Goal: Transaction & Acquisition: Obtain resource

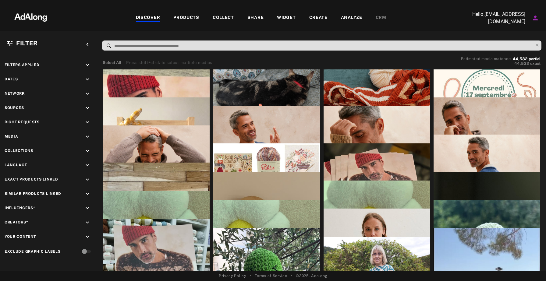
click at [154, 20] on div "DISCOVER" at bounding box center [148, 17] width 24 height 7
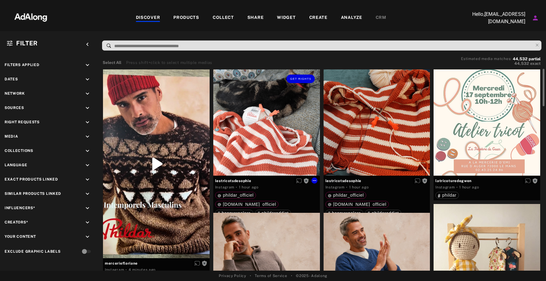
click at [292, 136] on div "Get rights" at bounding box center [266, 123] width 107 height 107
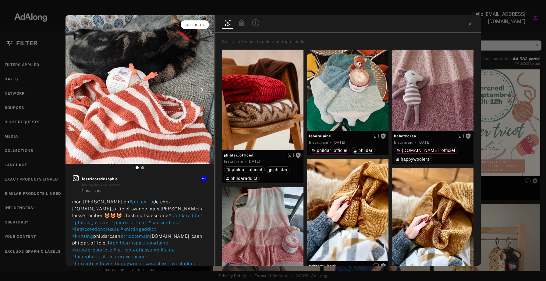
click at [194, 24] on span "Get rights" at bounding box center [194, 24] width 21 height 3
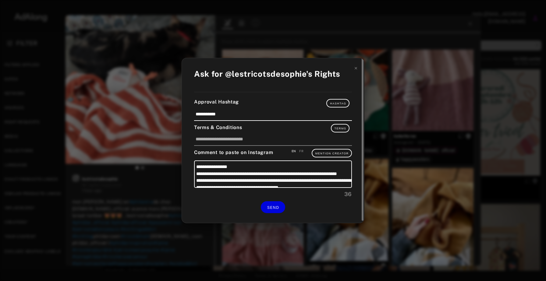
click at [303, 152] on div "FR" at bounding box center [301, 151] width 4 height 5
type textarea "**********"
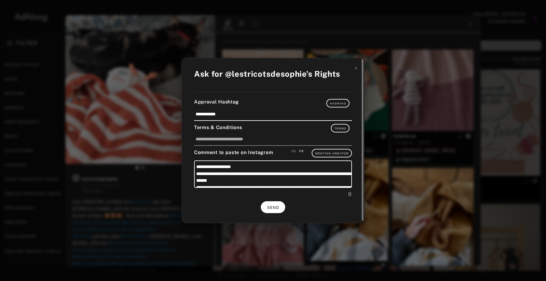
click at [271, 206] on span "SEND" at bounding box center [273, 208] width 12 height 4
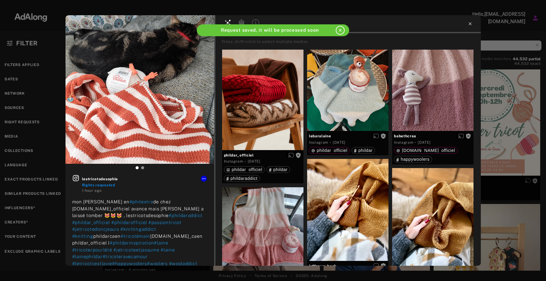
click at [472, 22] on icon at bounding box center [470, 23] width 5 height 5
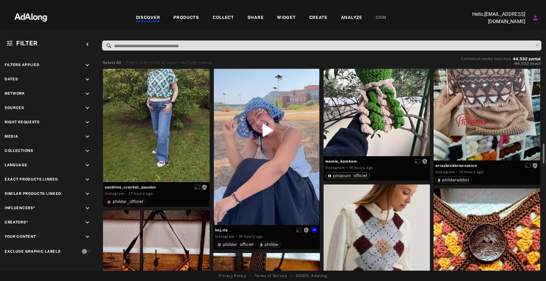
scroll to position [914, 0]
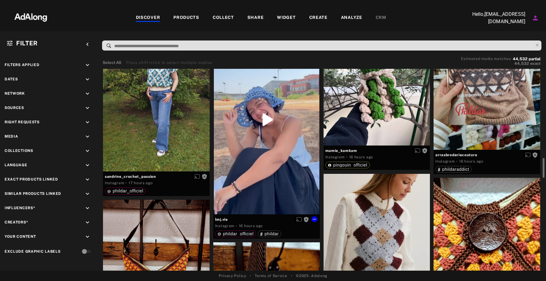
click at [266, 167] on div "Get rights" at bounding box center [266, 120] width 107 height 190
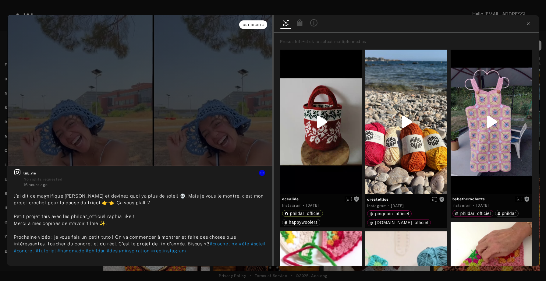
click at [253, 23] on button "Get rights" at bounding box center [253, 24] width 28 height 9
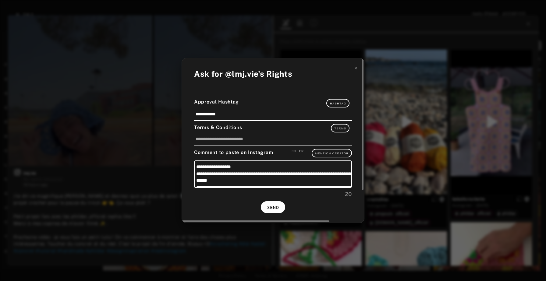
click at [276, 203] on button "SEND" at bounding box center [273, 208] width 24 height 12
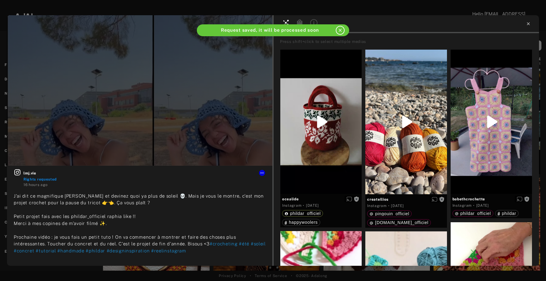
click at [527, 23] on icon at bounding box center [528, 23] width 5 height 5
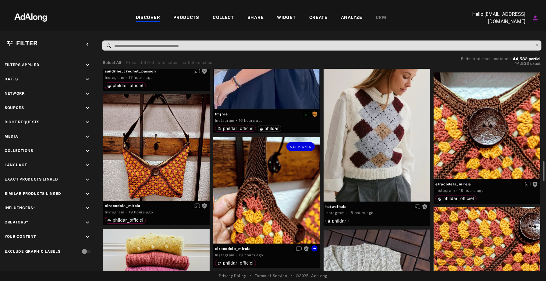
scroll to position [1013, 0]
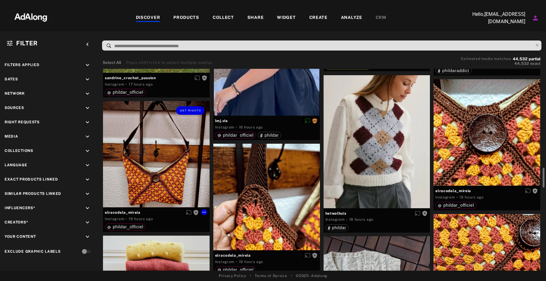
click at [161, 159] on div "Get rights" at bounding box center [156, 154] width 107 height 107
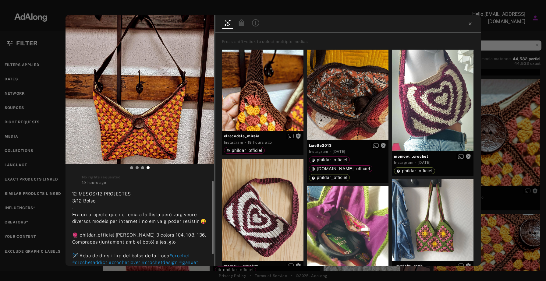
scroll to position [9, 0]
click at [195, 20] on button "Get rights" at bounding box center [195, 24] width 28 height 9
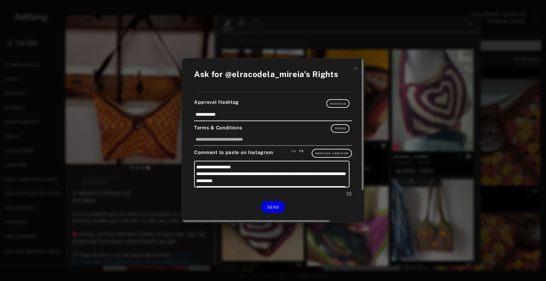
click at [293, 152] on div "EN" at bounding box center [294, 151] width 5 height 5
type textarea "**********"
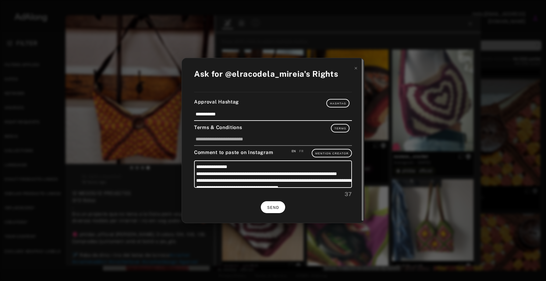
click at [275, 205] on button "SEND" at bounding box center [273, 208] width 24 height 12
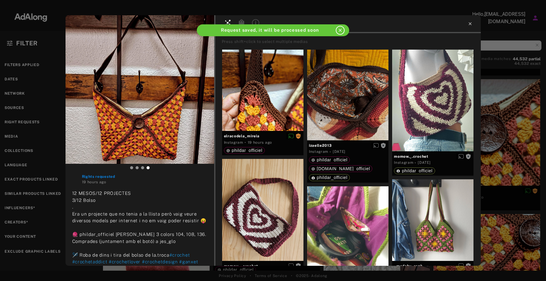
click at [468, 24] on icon at bounding box center [470, 23] width 5 height 5
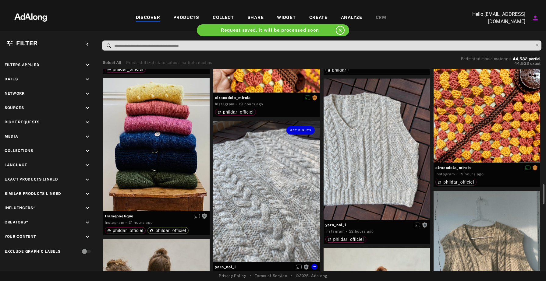
scroll to position [1169, 0]
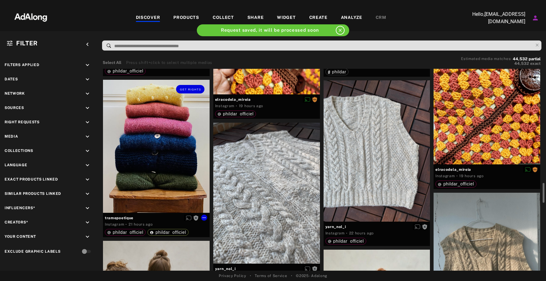
click at [151, 153] on div "Get rights" at bounding box center [156, 146] width 107 height 133
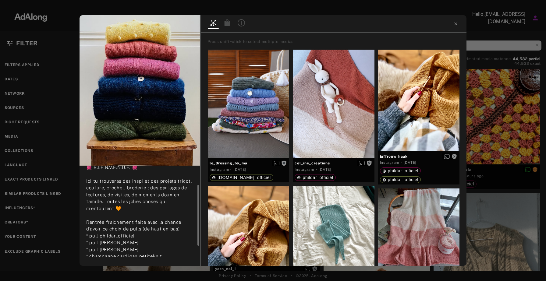
scroll to position [45, 0]
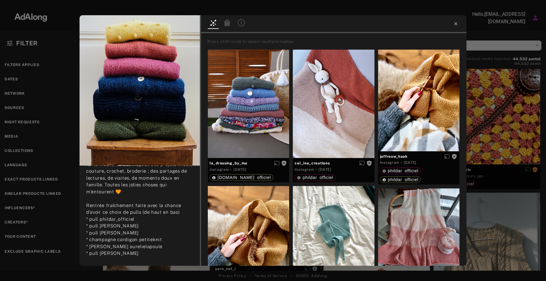
click at [454, 23] on icon at bounding box center [456, 23] width 5 height 5
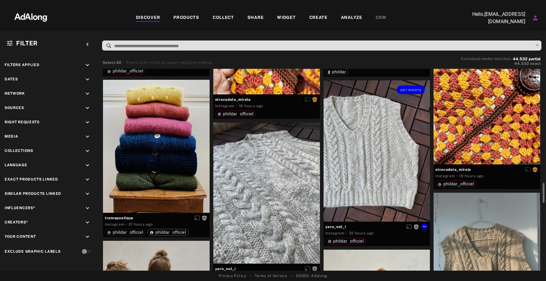
click at [371, 141] on div "Get rights" at bounding box center [377, 150] width 107 height 141
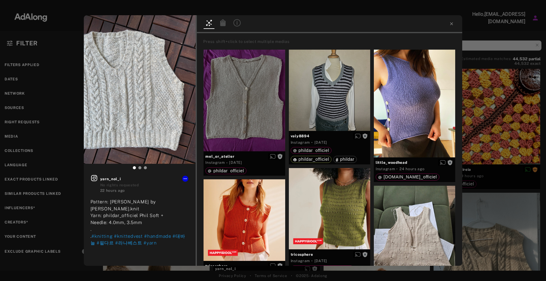
click at [447, 26] on div at bounding box center [330, 24] width 266 height 18
click at [449, 26] on icon at bounding box center [451, 23] width 5 height 5
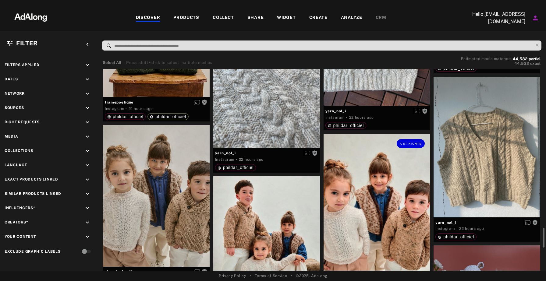
scroll to position [1277, 0]
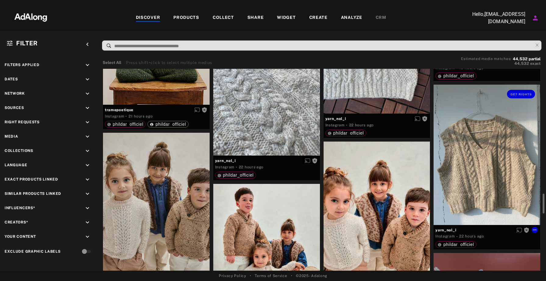
click at [458, 167] on div "Get rights" at bounding box center [487, 155] width 107 height 141
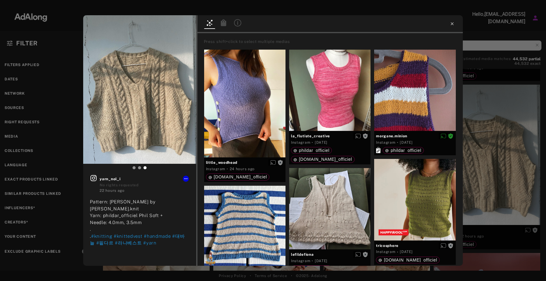
click at [450, 22] on icon at bounding box center [452, 23] width 5 height 5
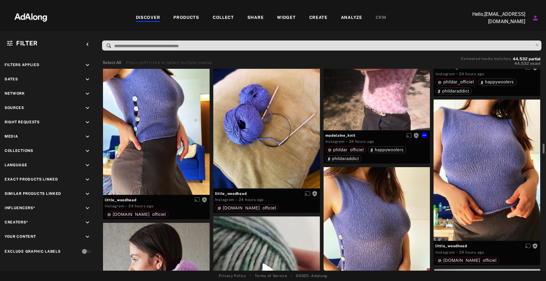
scroll to position [1746, 0]
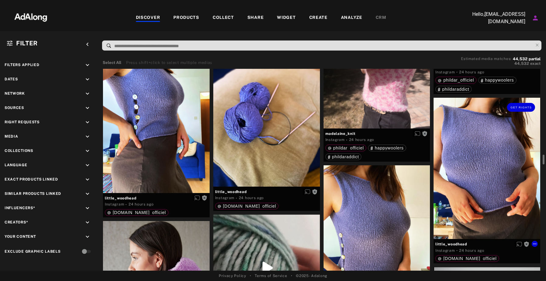
click at [460, 170] on div "Get rights" at bounding box center [487, 168] width 107 height 141
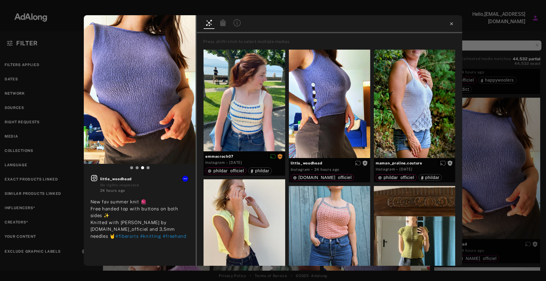
click at [453, 25] on icon at bounding box center [452, 23] width 3 height 3
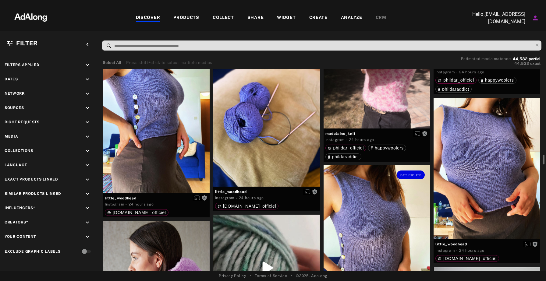
click at [395, 205] on div "Get rights" at bounding box center [377, 236] width 107 height 141
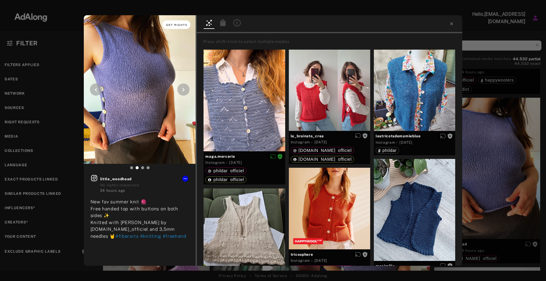
click at [177, 25] on span "Get rights" at bounding box center [176, 24] width 21 height 3
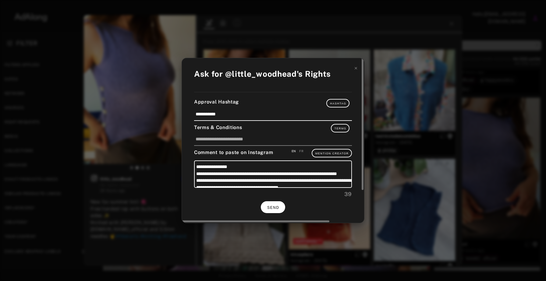
click at [272, 204] on button "SEND" at bounding box center [273, 208] width 24 height 12
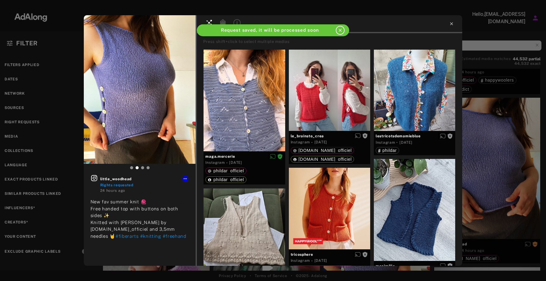
click at [452, 23] on icon at bounding box center [451, 23] width 5 height 5
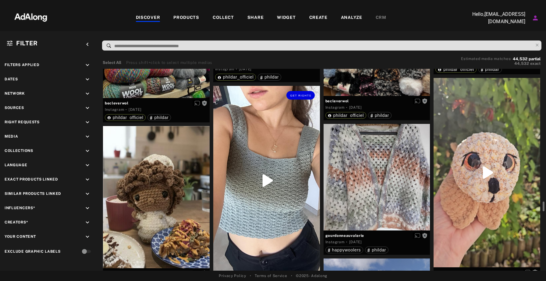
scroll to position [2702, 0]
click at [291, 197] on div "Get rights" at bounding box center [266, 181] width 107 height 190
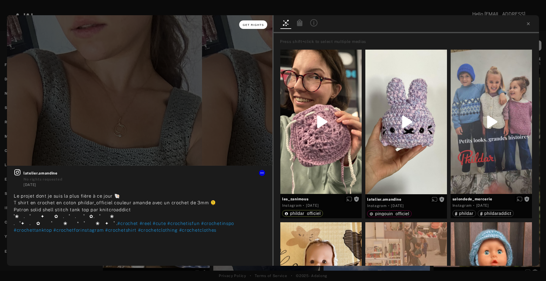
click at [253, 26] on span "Get rights" at bounding box center [253, 24] width 21 height 3
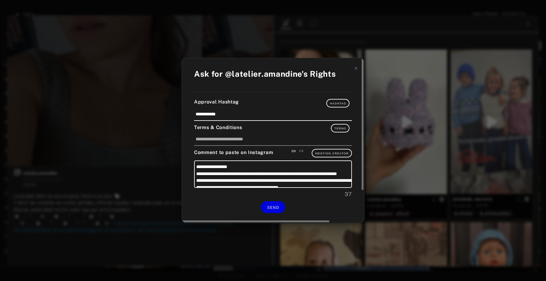
click at [302, 151] on div "FR" at bounding box center [301, 151] width 4 height 5
type textarea "**********"
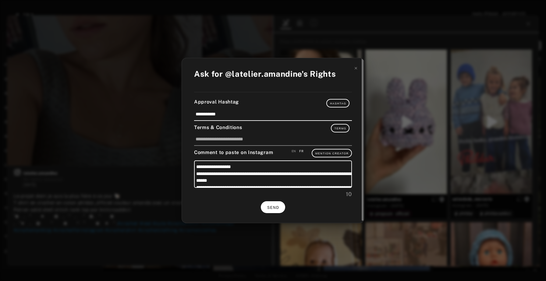
click at [275, 206] on span "SEND" at bounding box center [273, 208] width 12 height 4
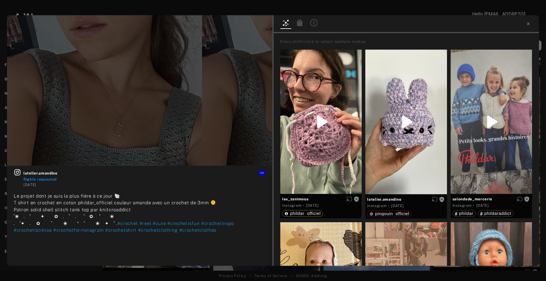
click at [374, 3] on div at bounding box center [273, 5] width 546 height 11
click at [528, 26] on icon at bounding box center [528, 23] width 5 height 5
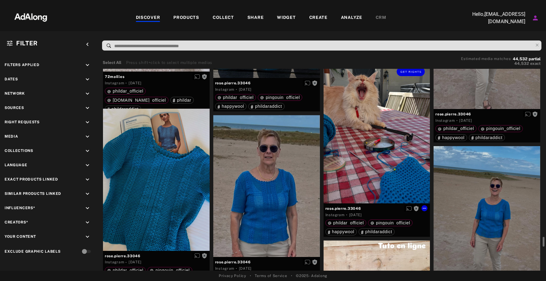
scroll to position [3257, 0]
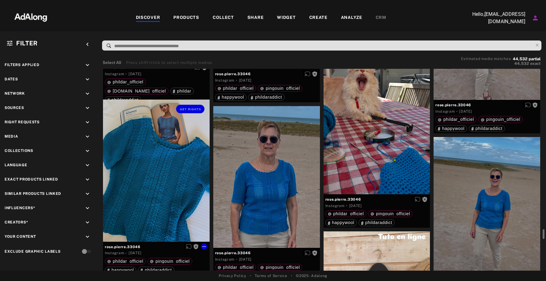
click at [180, 195] on div "Get rights" at bounding box center [156, 171] width 107 height 142
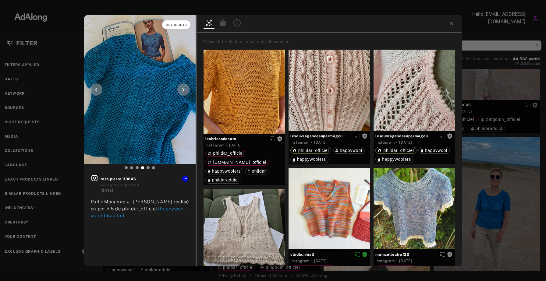
click at [180, 26] on span "Get rights" at bounding box center [176, 24] width 21 height 3
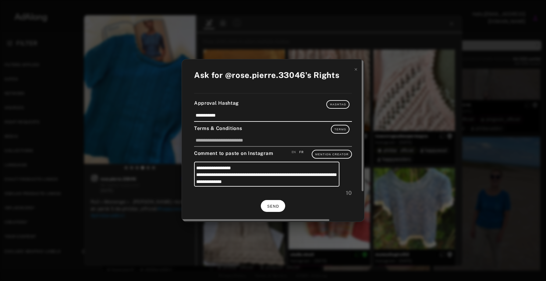
click at [277, 205] on button "SEND" at bounding box center [273, 206] width 24 height 12
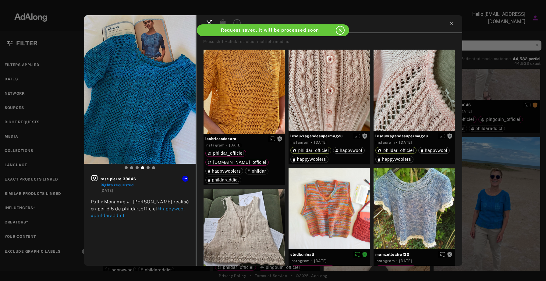
click at [452, 24] on icon at bounding box center [451, 23] width 5 height 5
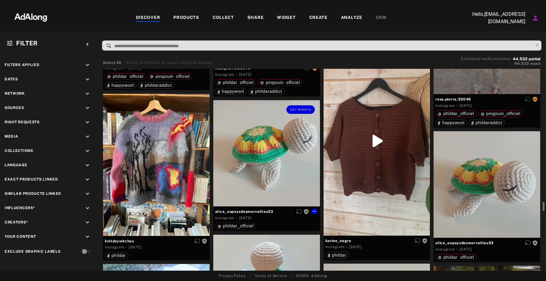
scroll to position [3438, 0]
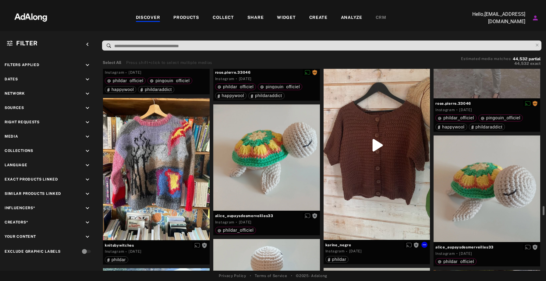
click at [359, 202] on div "Get rights" at bounding box center [377, 145] width 107 height 189
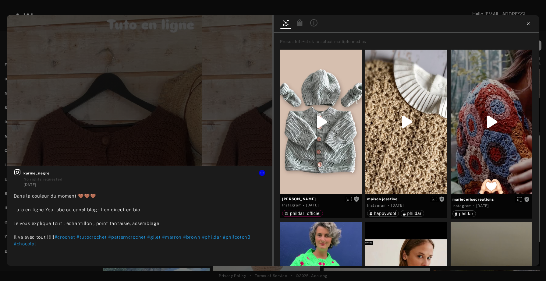
click at [529, 24] on icon at bounding box center [528, 23] width 3 height 3
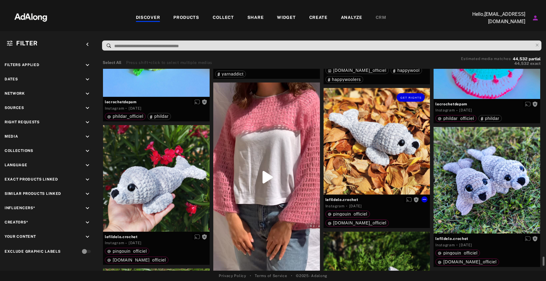
scroll to position [4119, 0]
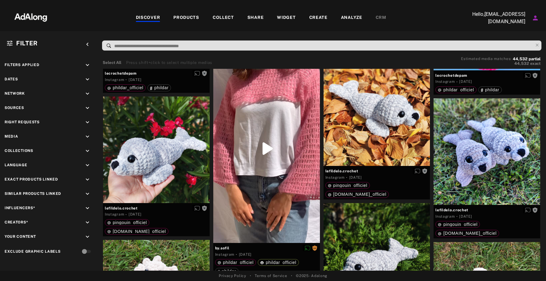
click at [230, 20] on div "COLLECT" at bounding box center [223, 17] width 21 height 7
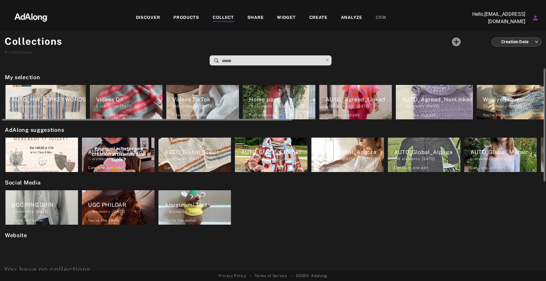
click at [407, 97] on div "AUTO_Agreed_NonLinked" at bounding box center [437, 99] width 71 height 8
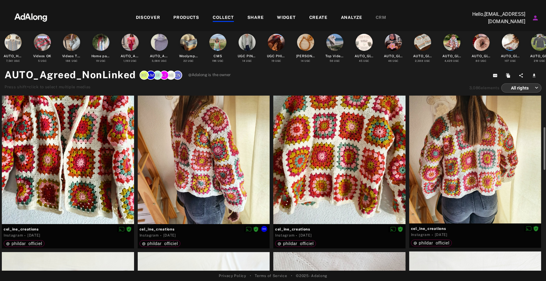
scroll to position [372, 0]
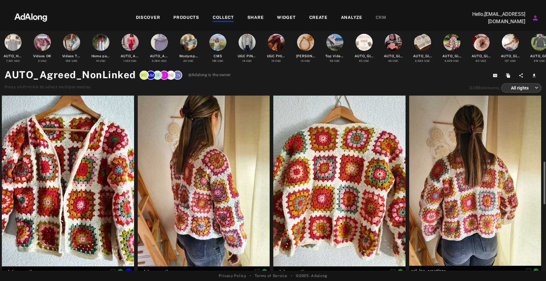
click at [104, 180] on div at bounding box center [68, 179] width 132 height 176
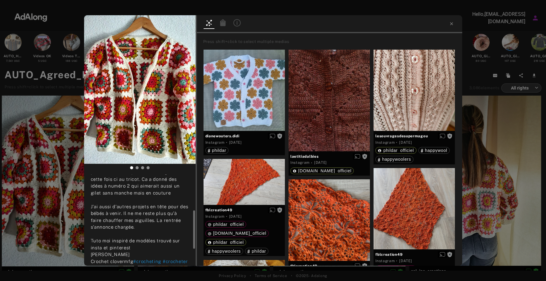
scroll to position [123, 0]
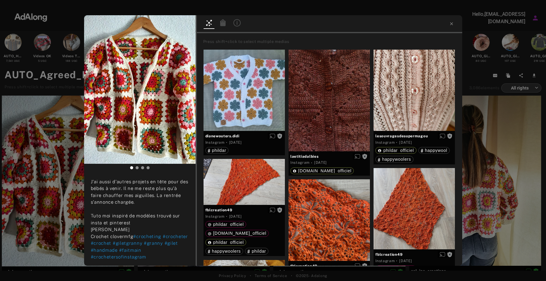
click at [224, 22] on icon at bounding box center [222, 22] width 5 height 7
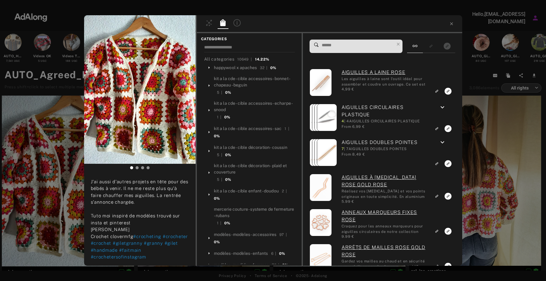
click at [344, 47] on input at bounding box center [357, 45] width 73 height 8
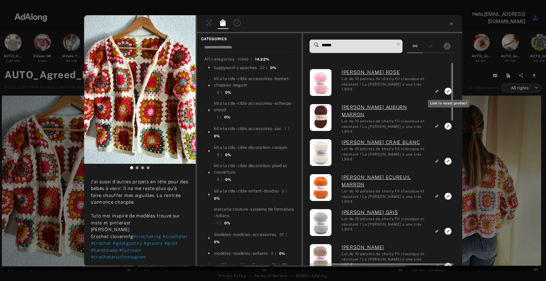
type input "******"
click at [447, 91] on icon "Link to exact product" at bounding box center [448, 91] width 7 height 7
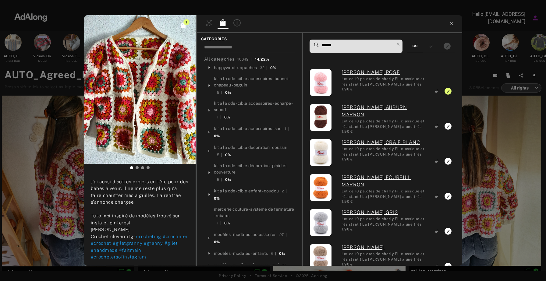
click at [451, 25] on icon at bounding box center [451, 23] width 5 height 5
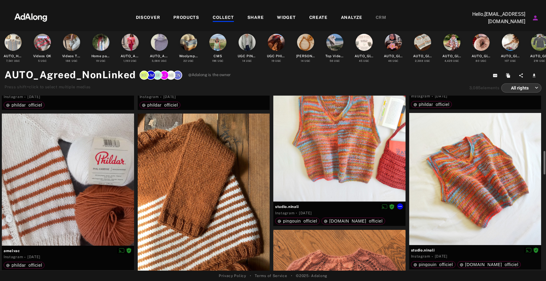
scroll to position [552, 0]
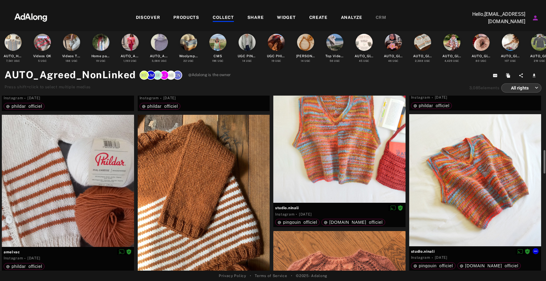
click at [445, 174] on div at bounding box center [475, 180] width 132 height 132
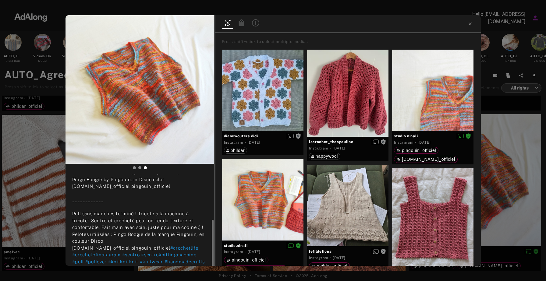
scroll to position [55, 0]
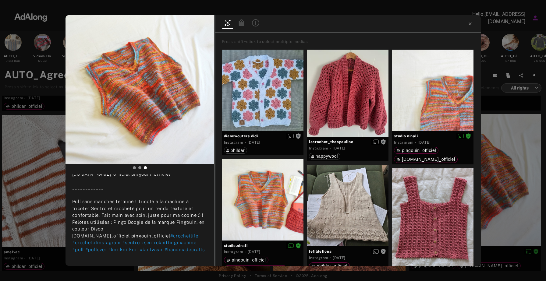
click at [241, 25] on icon at bounding box center [241, 22] width 5 height 7
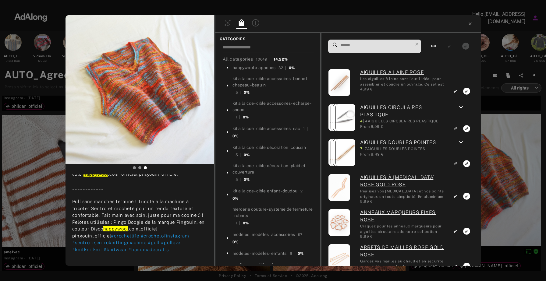
click at [358, 50] on span at bounding box center [376, 46] width 73 height 13
click at [359, 45] on input at bounding box center [376, 45] width 73 height 8
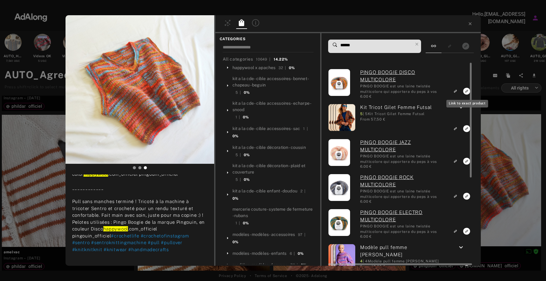
type input "******"
click at [467, 93] on icon "Link to exact product" at bounding box center [467, 91] width 7 height 7
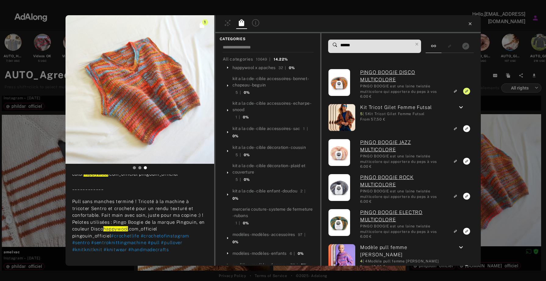
click at [470, 26] on icon at bounding box center [470, 23] width 5 height 5
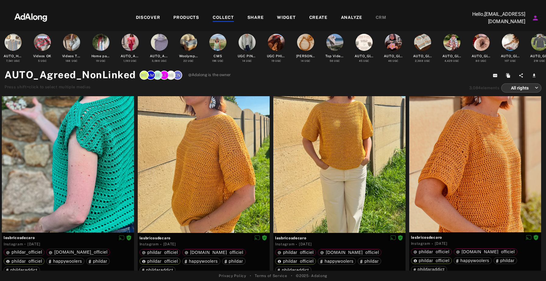
click at [229, 19] on div "COLLECT" at bounding box center [223, 17] width 21 height 7
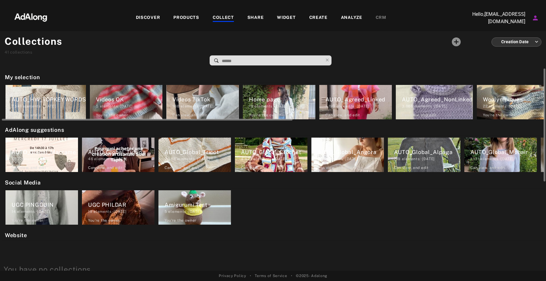
click at [419, 102] on div "AUTO_Agreed_NonLinked" at bounding box center [437, 99] width 71 height 8
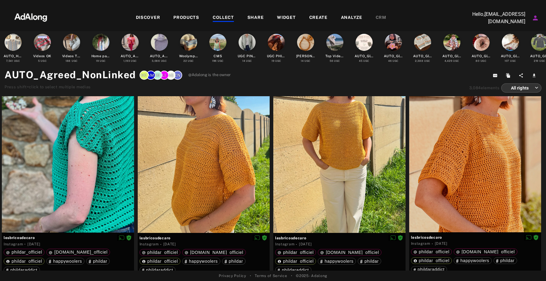
click at [227, 19] on div "COLLECT" at bounding box center [223, 17] width 21 height 7
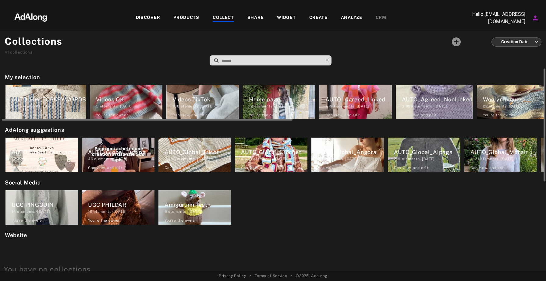
click at [360, 102] on div "AUTO_Agreed_Linked" at bounding box center [359, 99] width 66 height 8
